Goal: Task Accomplishment & Management: Manage account settings

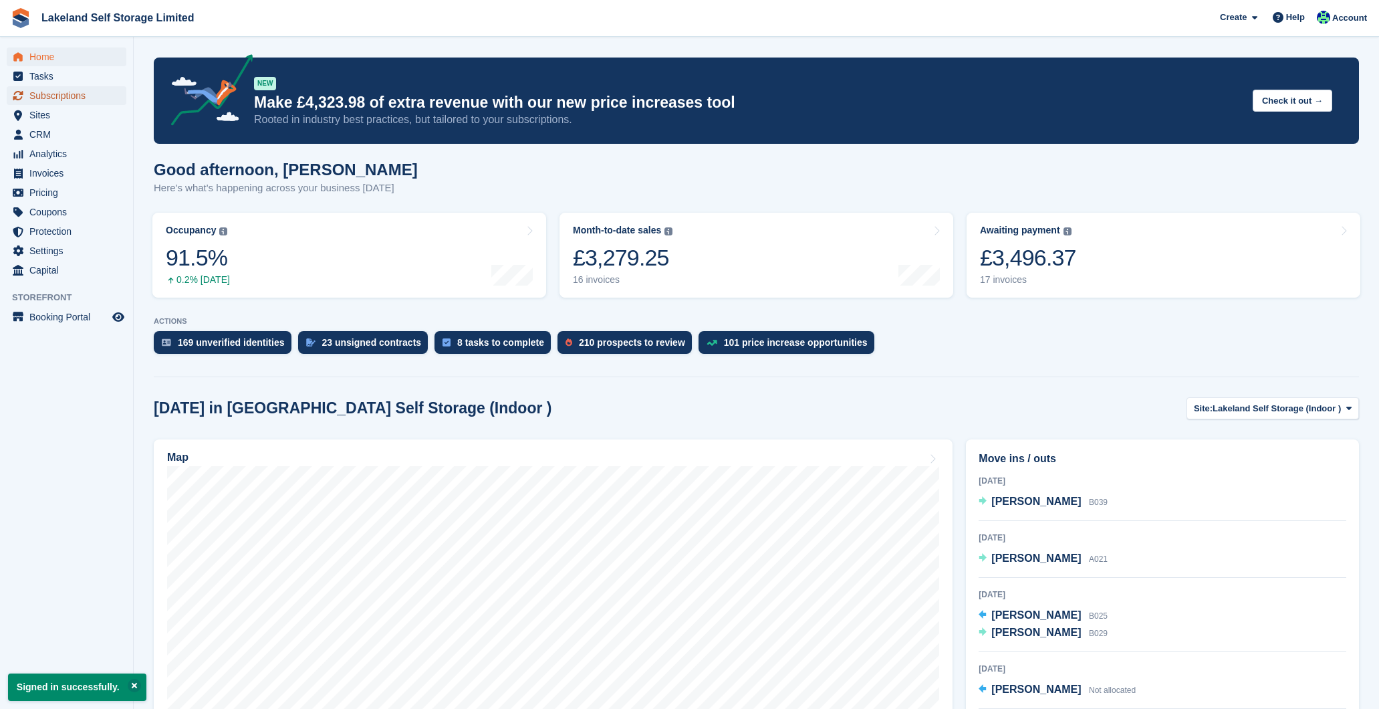
click at [83, 95] on span "Subscriptions" at bounding box center [69, 95] width 80 height 19
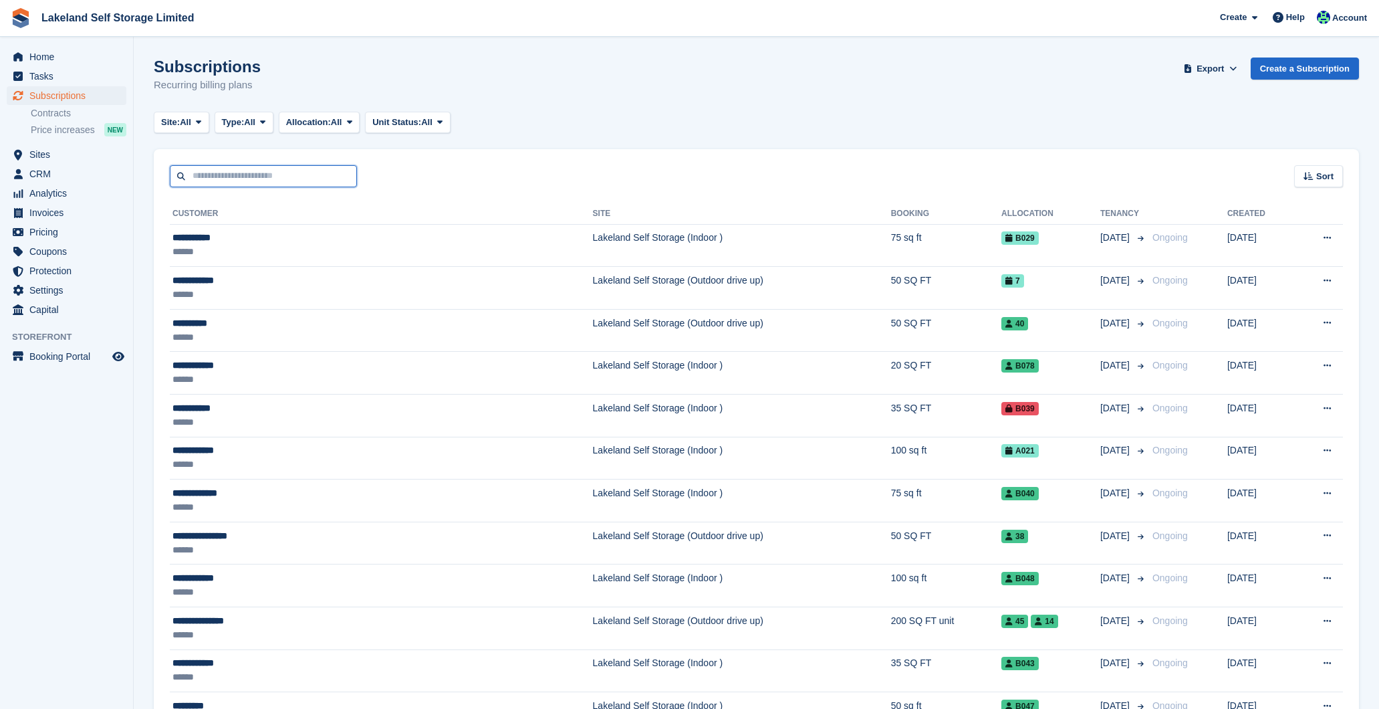
click at [278, 176] on input "text" at bounding box center [263, 176] width 187 height 22
type input "**********"
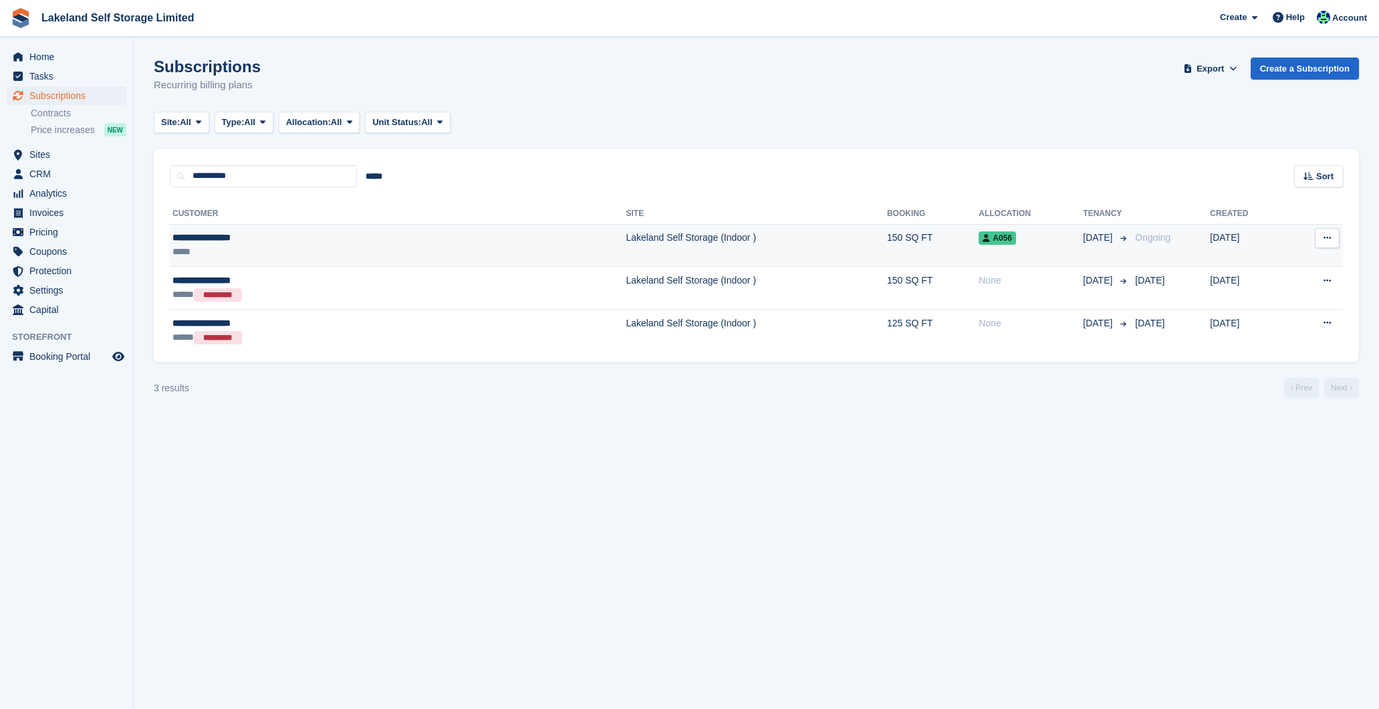
click at [654, 236] on td "Lakeland Self Storage (Indoor )" at bounding box center [756, 245] width 261 height 43
